Goal: Navigation & Orientation: Find specific page/section

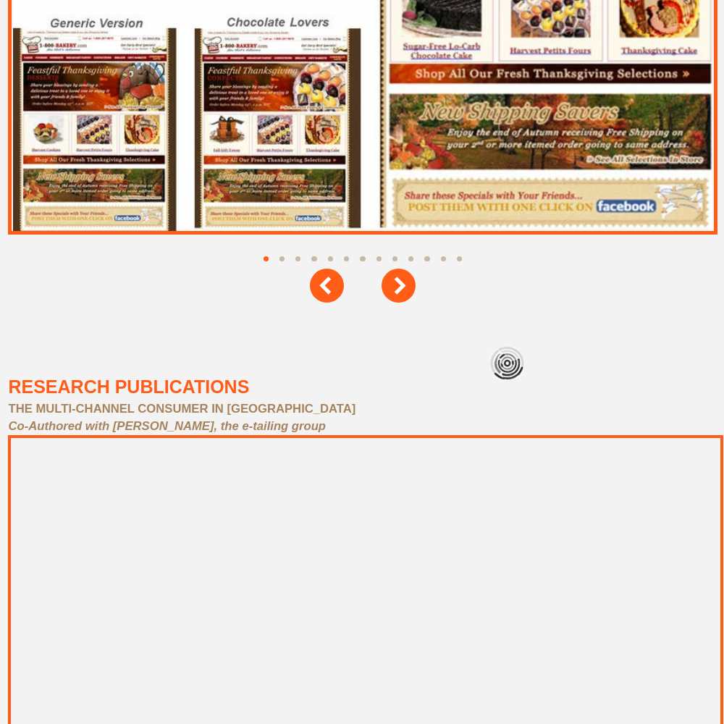
scroll to position [6520, 0]
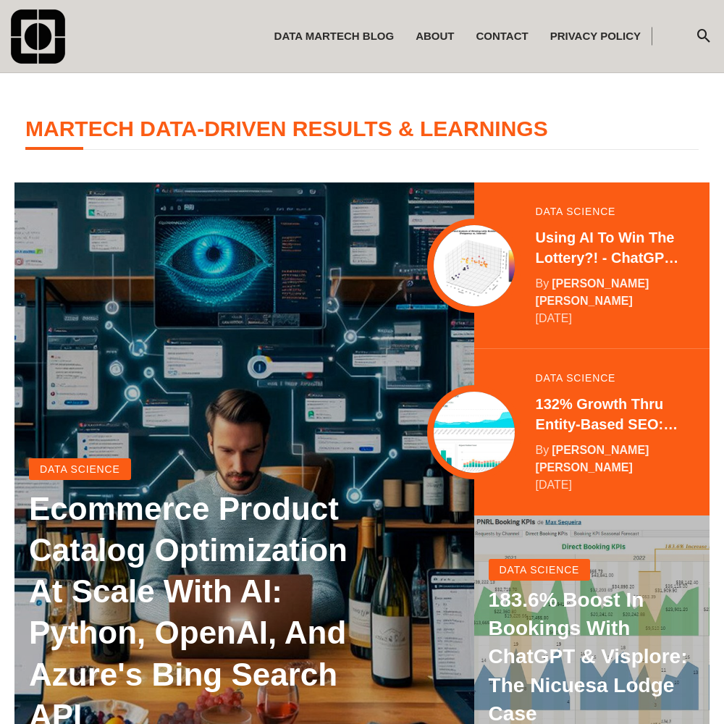
scroll to position [287, 0]
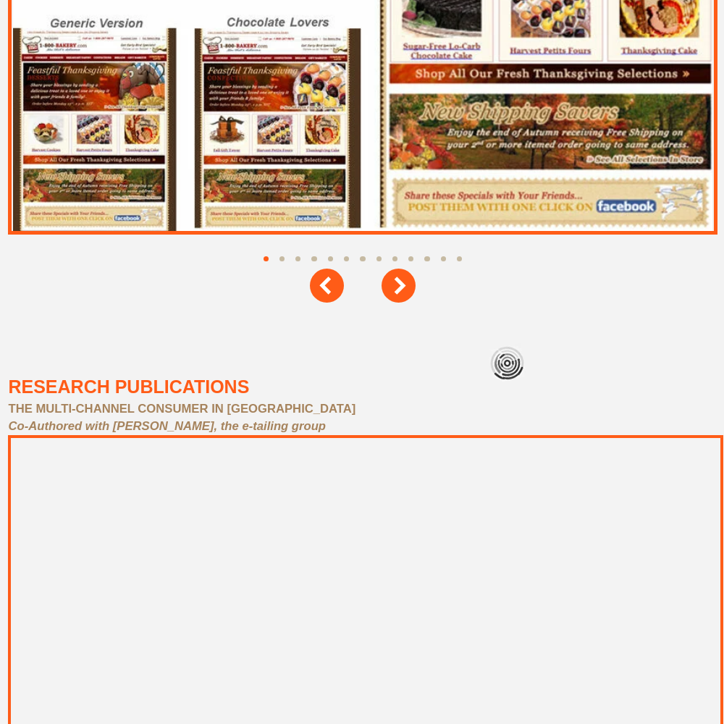
scroll to position [6520, 0]
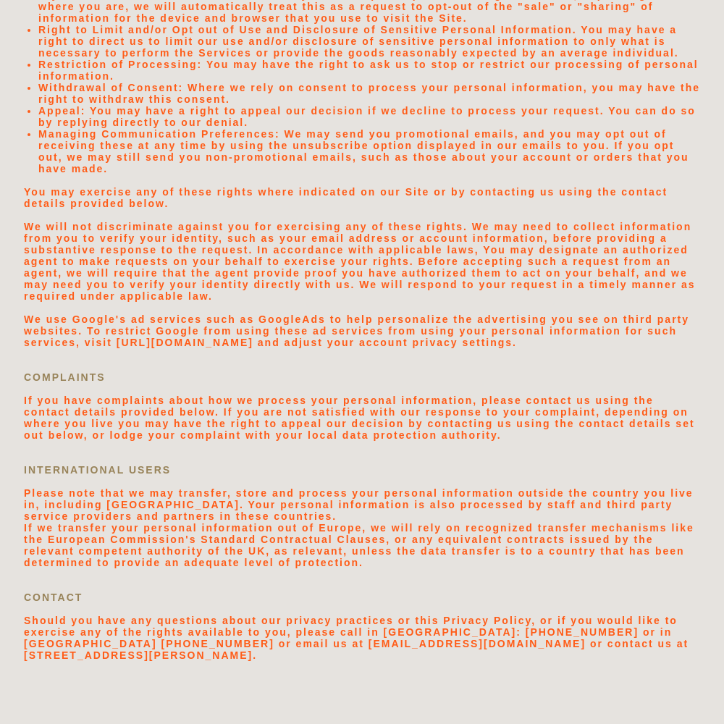
scroll to position [3079, 0]
